Goal: Entertainment & Leisure: Browse casually

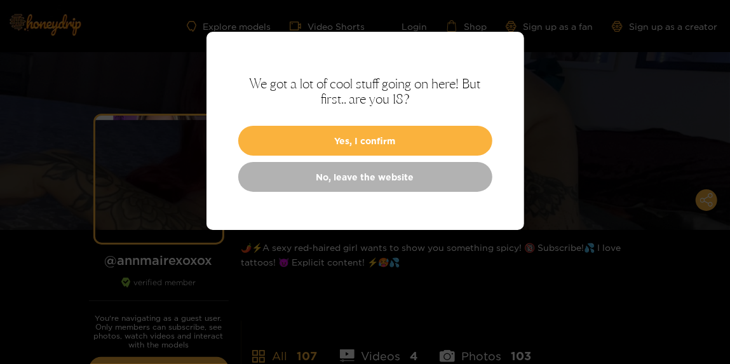
click at [331, 147] on button "Yes, I confirm" at bounding box center [365, 141] width 254 height 30
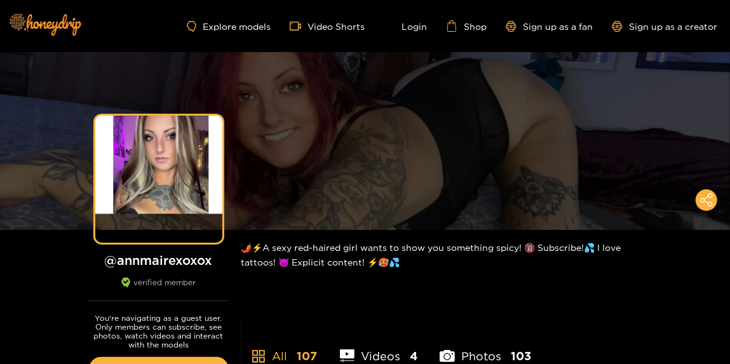
click at [372, 145] on div "Preview" at bounding box center [364, 141] width 45 height 15
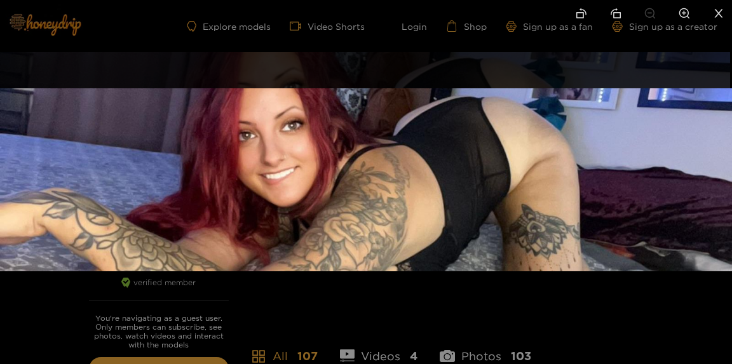
click at [372, 145] on img at bounding box center [366, 179] width 732 height 183
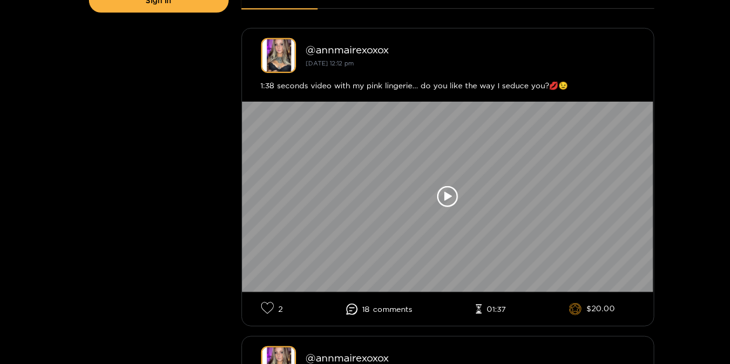
scroll to position [373, 0]
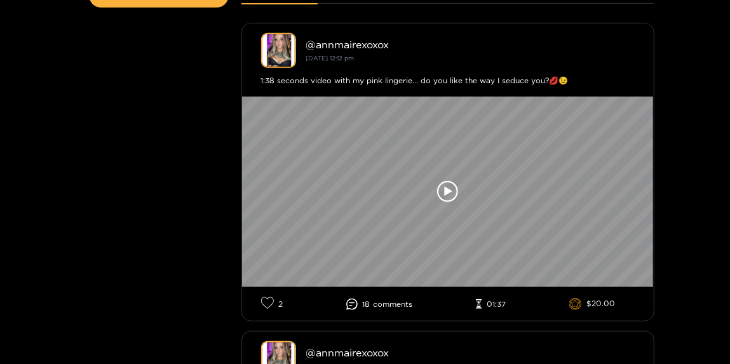
click at [449, 182] on icon at bounding box center [448, 192] width 22 height 22
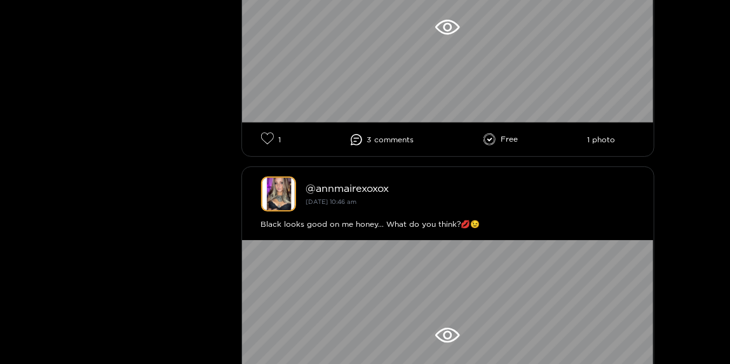
scroll to position [2419, 0]
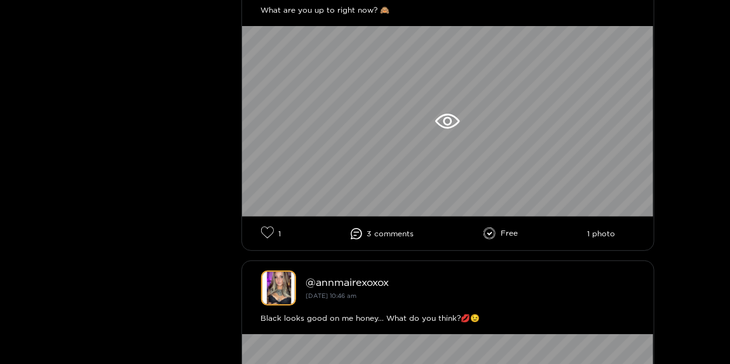
scroll to position [2297, 0]
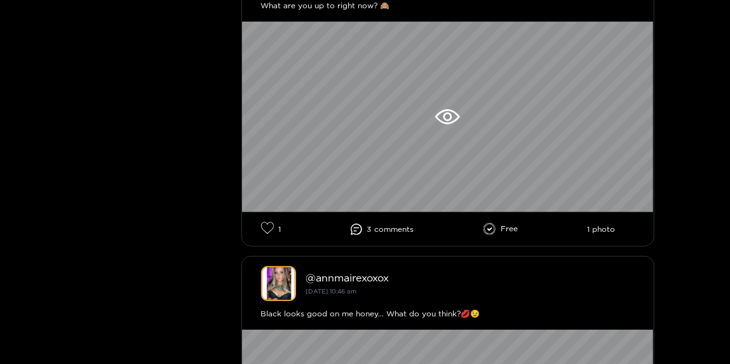
click at [451, 128] on div at bounding box center [448, 117] width 412 height 191
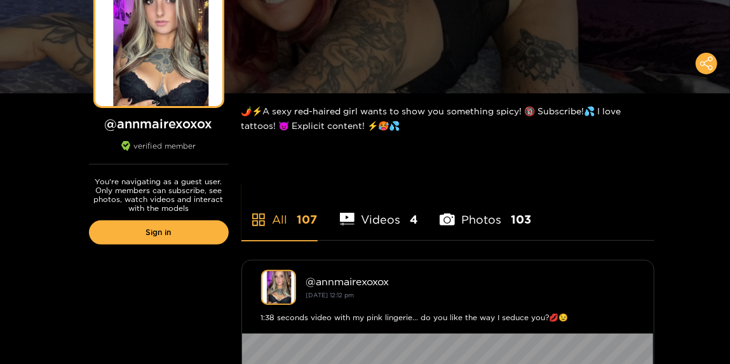
scroll to position [141, 0]
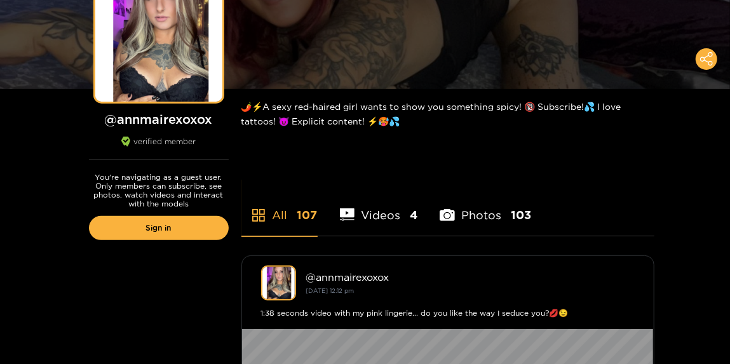
click at [365, 219] on li "Videos 4" at bounding box center [379, 206] width 78 height 57
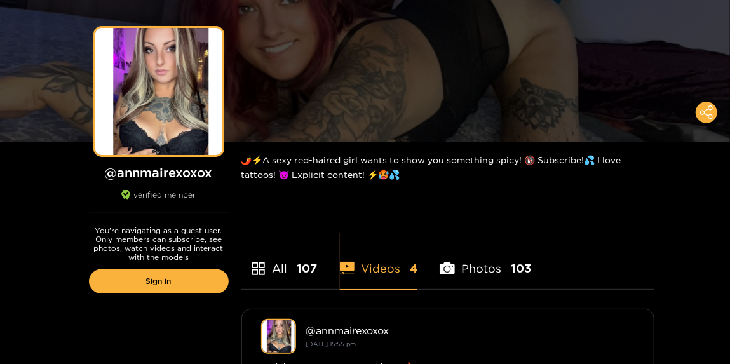
scroll to position [99, 0]
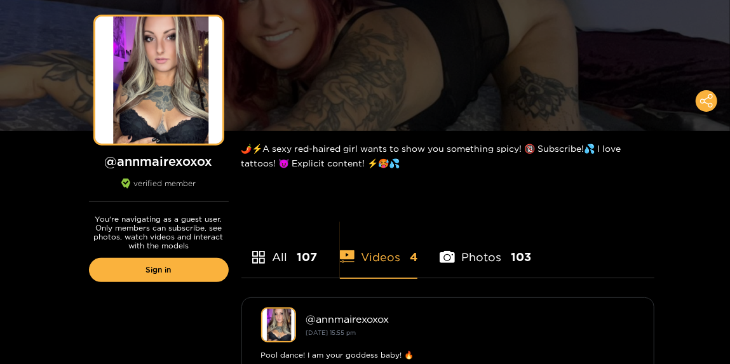
click at [475, 259] on li "Photos 103" at bounding box center [485, 248] width 91 height 57
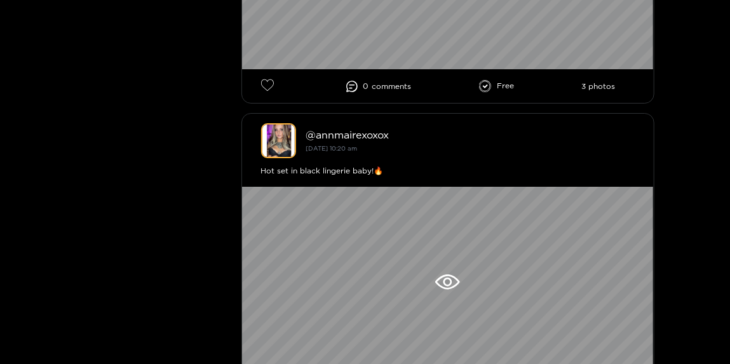
scroll to position [6450, 0]
